Goal: Information Seeking & Learning: Learn about a topic

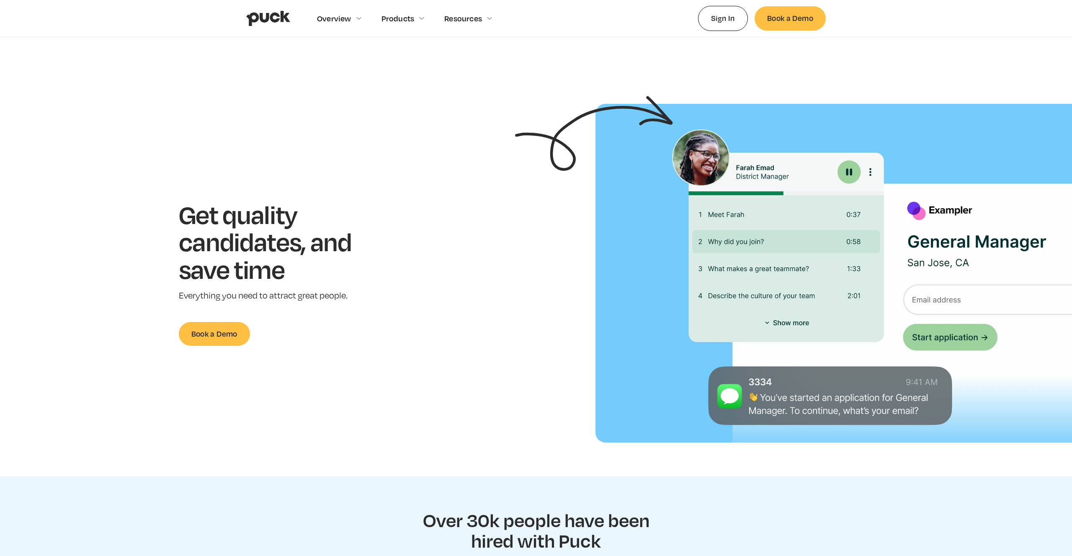
scroll to position [374, 0]
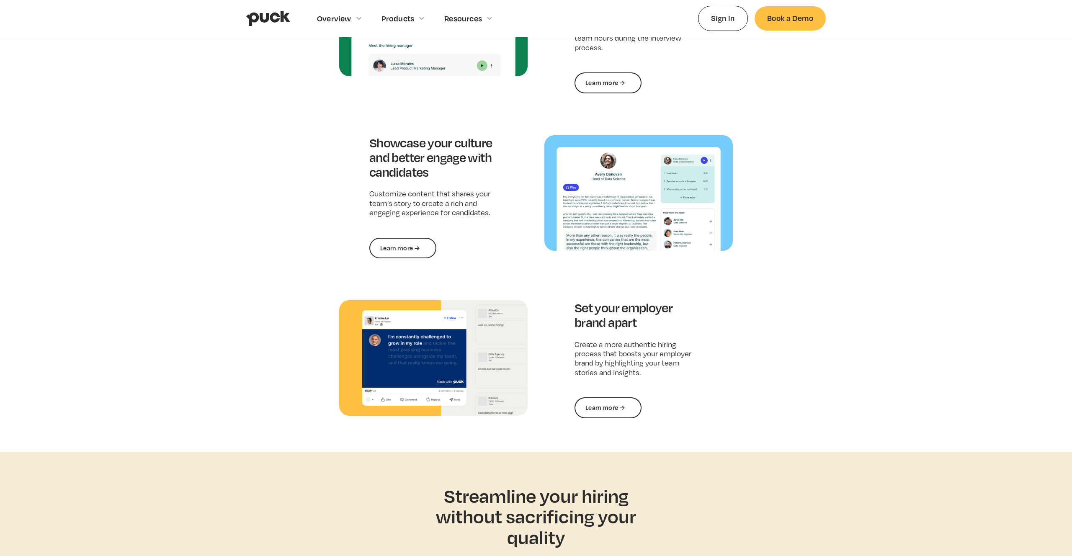
click at [647, 260] on div "Attract the best candidates with job postings that stand out Get in front of pe…" at bounding box center [535, 107] width 393 height 622
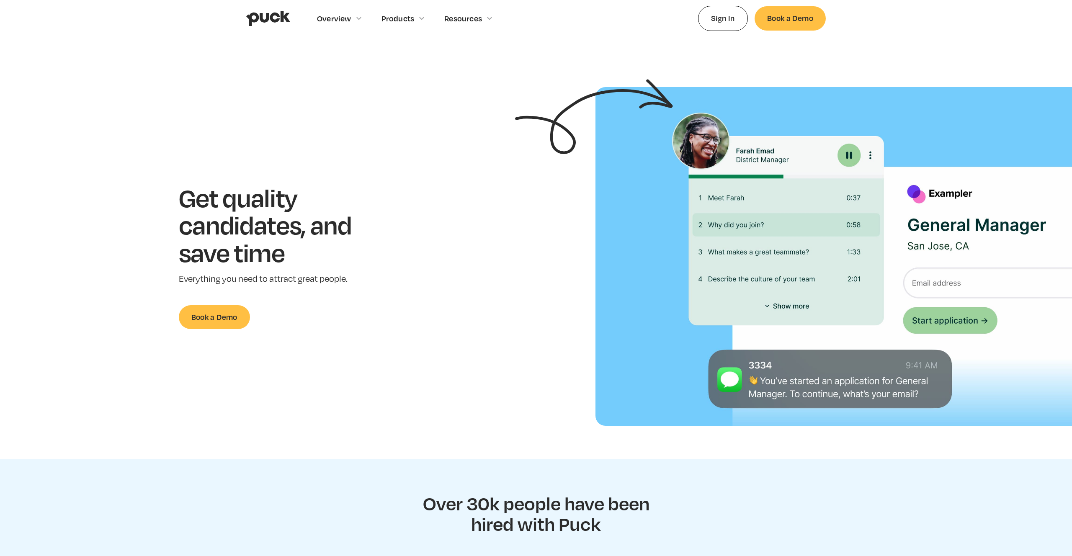
scroll to position [0, 0]
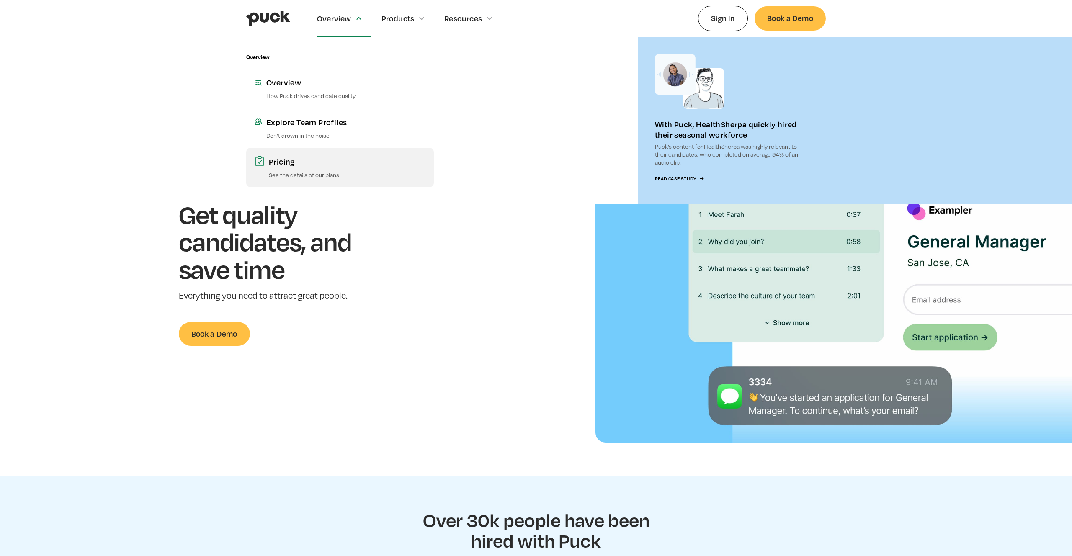
click at [293, 158] on div "Pricing" at bounding box center [347, 161] width 157 height 10
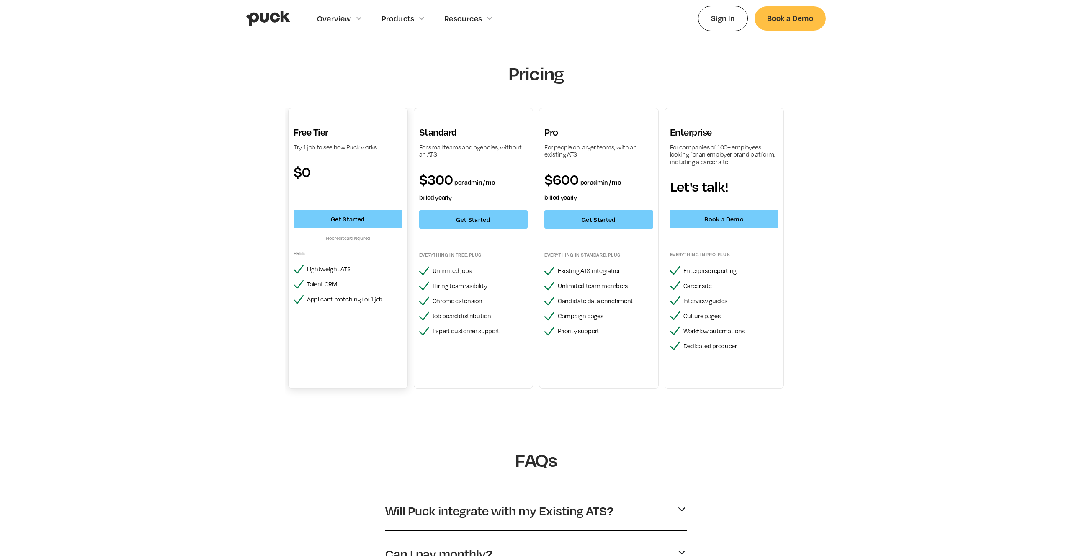
click at [365, 147] on div "Try 1 job to see how Puck works" at bounding box center [347, 148] width 109 height 8
click at [368, 103] on div "Pricing Free Tier Try 1 job to see how Puck works $0 Get Started No credit card…" at bounding box center [536, 230] width 502 height 336
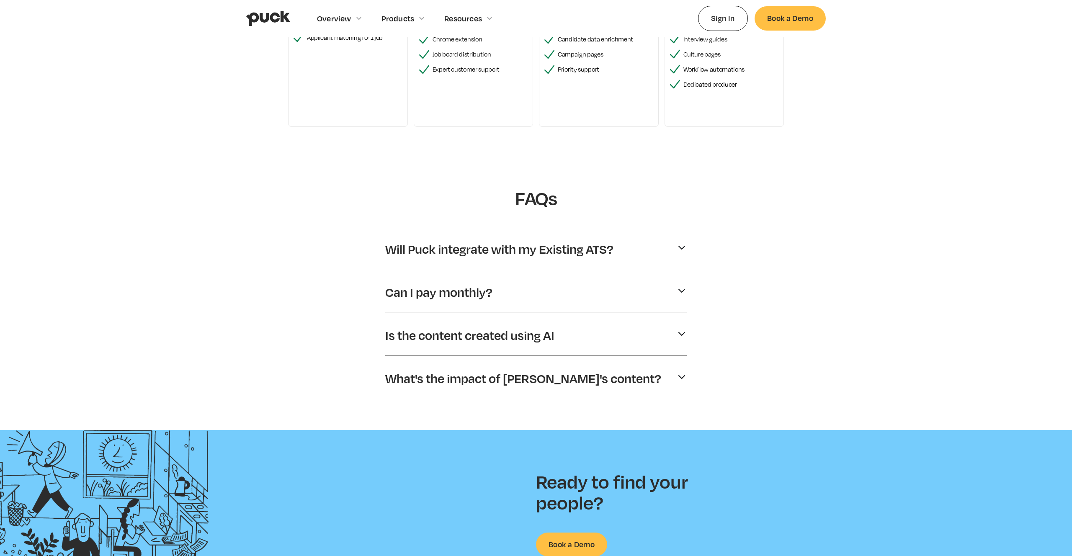
scroll to position [264, 0]
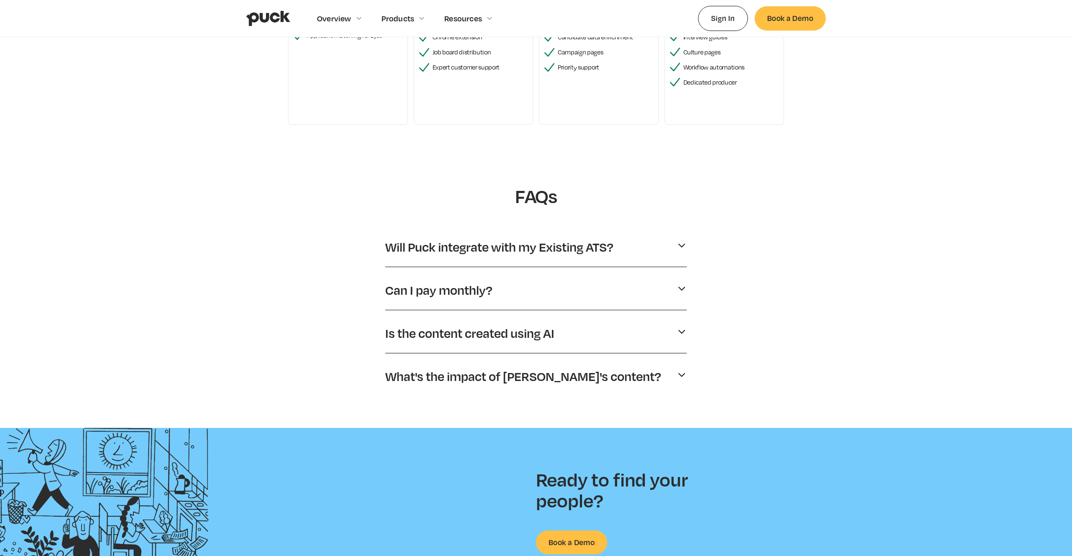
click at [446, 297] on p "Can I pay monthly?" at bounding box center [438, 290] width 107 height 16
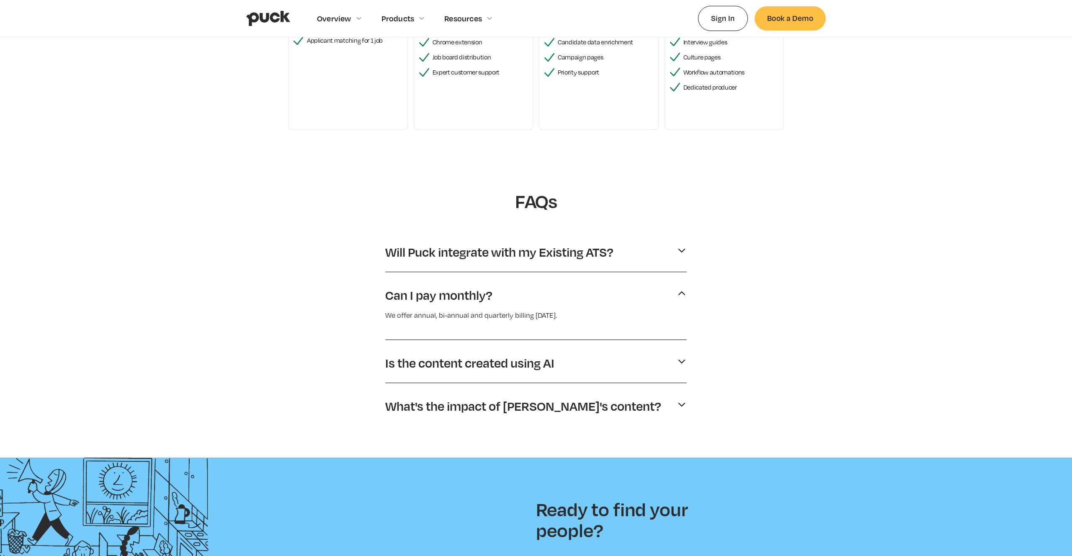
scroll to position [259, 0]
click at [429, 319] on p "We offer annual, bi-annual and quarterly billing [DATE]." at bounding box center [535, 314] width 301 height 11
click at [430, 316] on p "We offer annual, bi-annual and quarterly billing [DATE]." at bounding box center [535, 316] width 301 height 11
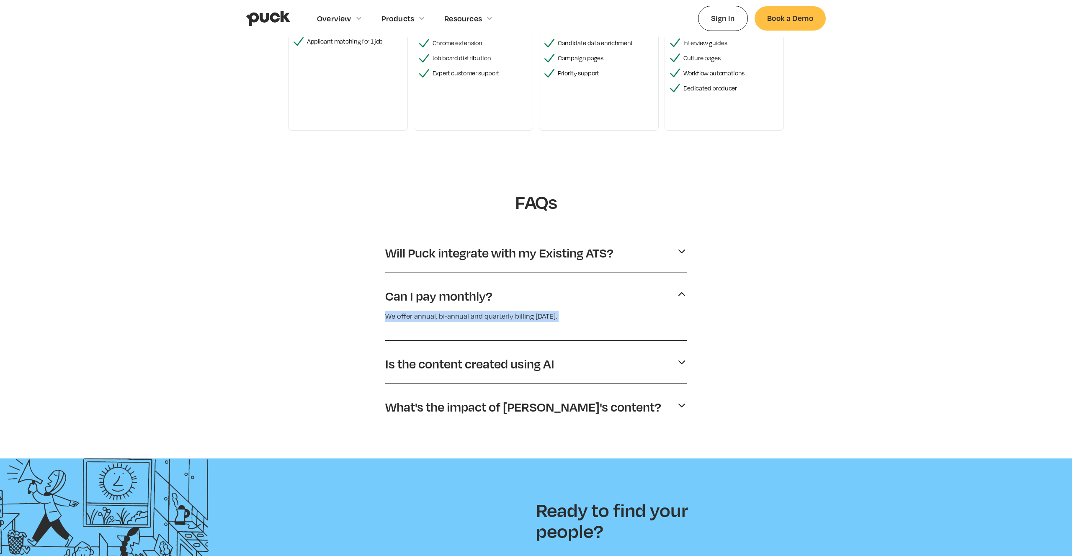
click at [430, 316] on p "We offer annual, bi-annual and quarterly billing [DATE]." at bounding box center [535, 316] width 301 height 11
click at [429, 308] on div "We offer annual, bi-annual and quarterly billing [DATE]." at bounding box center [535, 321] width 301 height 28
click at [429, 298] on p "Can I pay monthly?" at bounding box center [438, 296] width 107 height 16
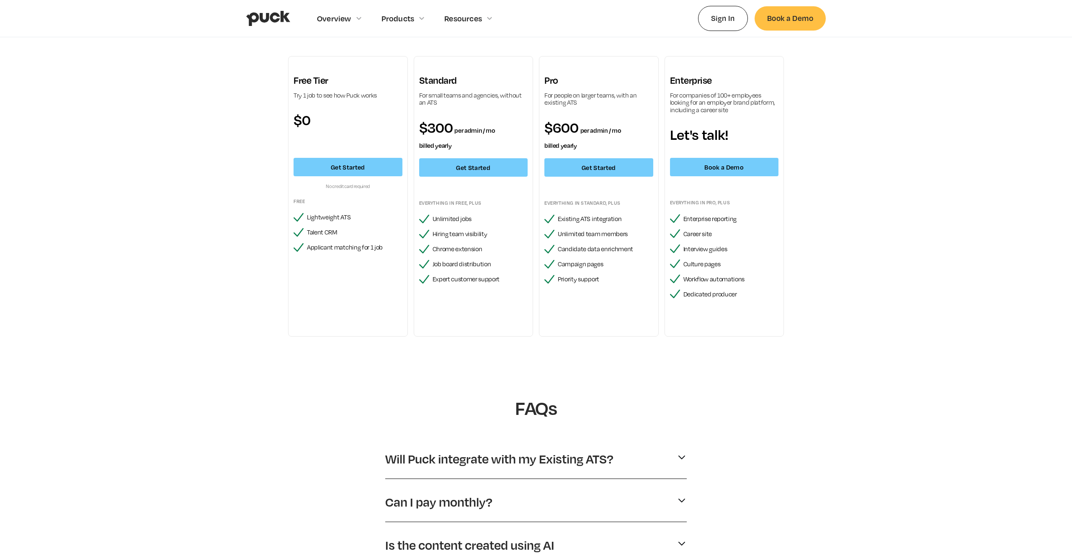
scroll to position [0, 0]
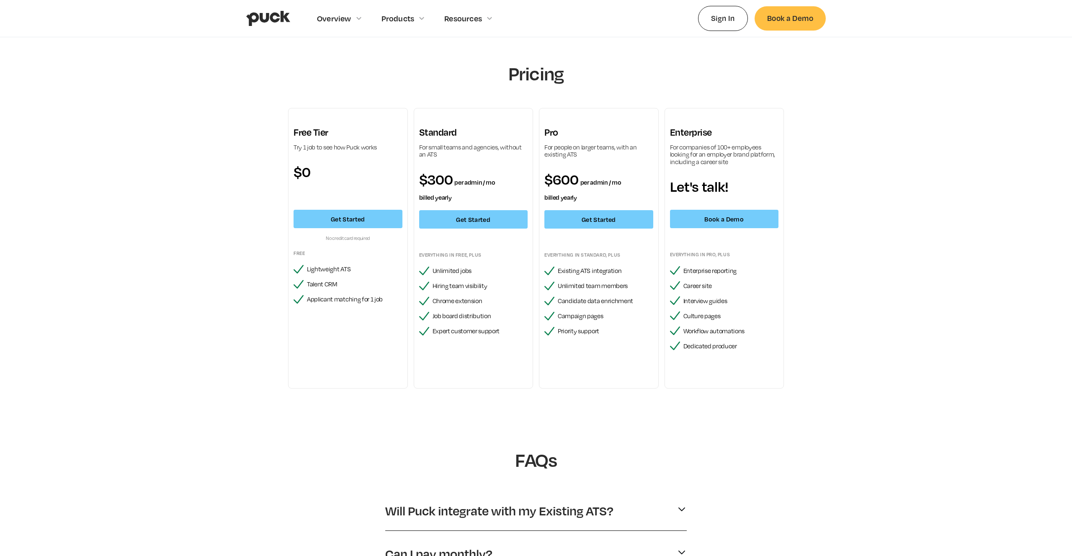
click at [202, 170] on div "Pricing Free Tier Try 1 job to see how Puck works $0 Get Started No credit card…" at bounding box center [536, 364] width 1072 height 654
